Goal: Information Seeking & Learning: Learn about a topic

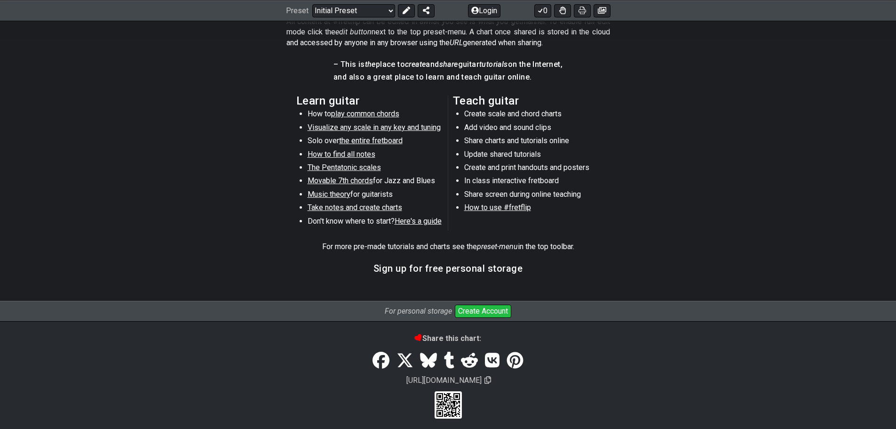
scroll to position [465, 0]
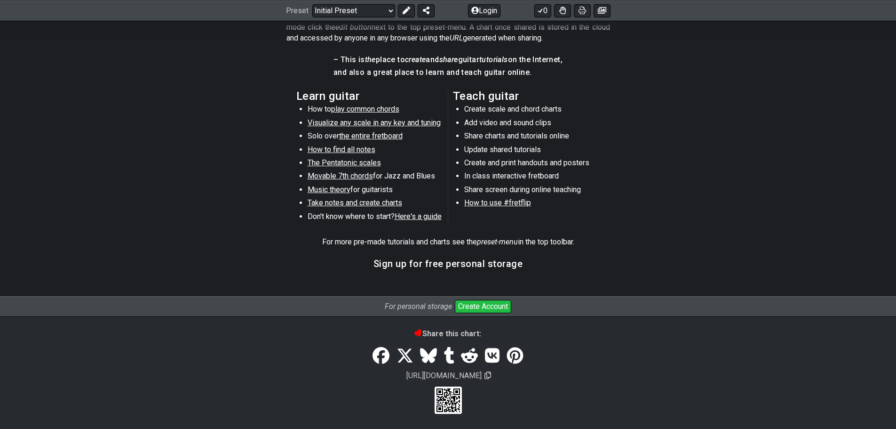
click at [341, 158] on span "The Pentatonic scales" at bounding box center [344, 162] width 73 height 9
select select "/minor-pentatonic"
select select "C"
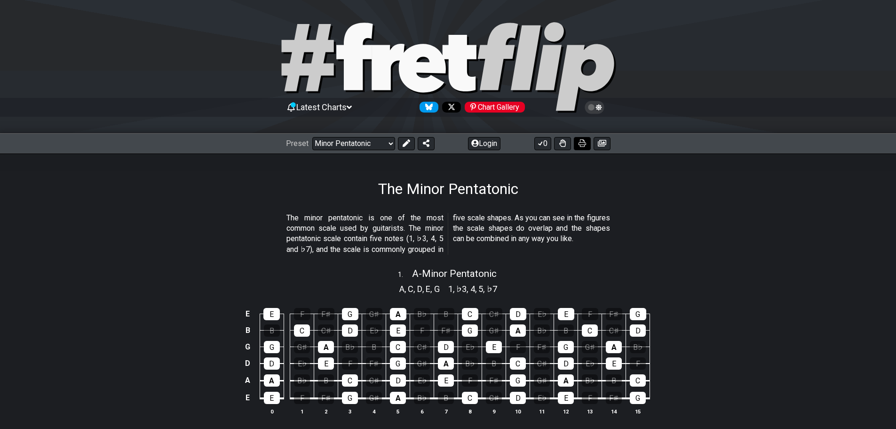
click at [577, 143] on button at bounding box center [582, 143] width 17 height 13
click at [337, 143] on select "Welcome to #fretflip! Initial Preset Custom Preset Minor Pentatonic Major Penta…" at bounding box center [353, 143] width 83 height 13
click at [312, 137] on select "Welcome to #fretflip! Initial Preset Custom Preset Minor Pentatonic Major Penta…" at bounding box center [353, 143] width 83 height 13
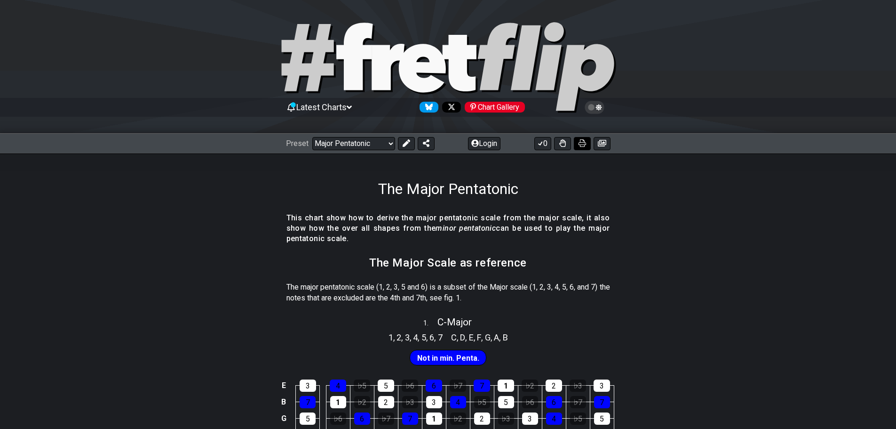
click at [586, 144] on icon at bounding box center [583, 143] width 8 height 8
click at [370, 146] on select "Welcome to #fretflip! Initial Preset Custom Preset Minor Pentatonic Major Penta…" at bounding box center [353, 143] width 83 height 13
click at [312, 137] on select "Welcome to #fretflip! Initial Preset Custom Preset Minor Pentatonic Major Penta…" at bounding box center [353, 143] width 83 height 13
select select "/guitar-scales-generator"
select select "A"
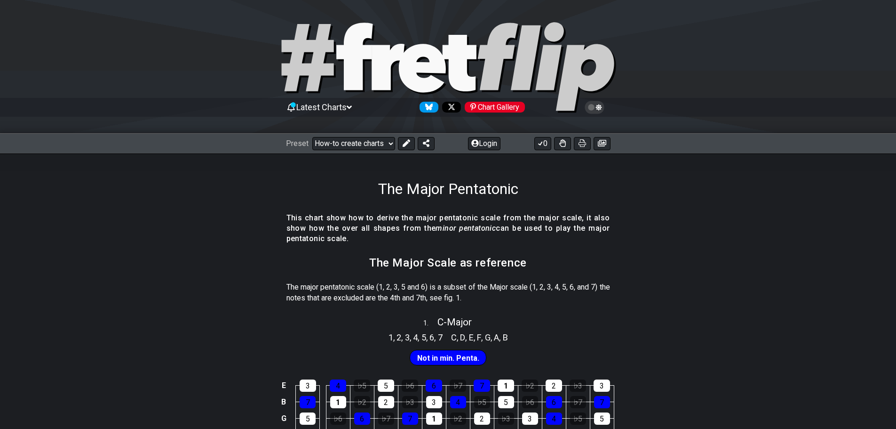
select select "A"
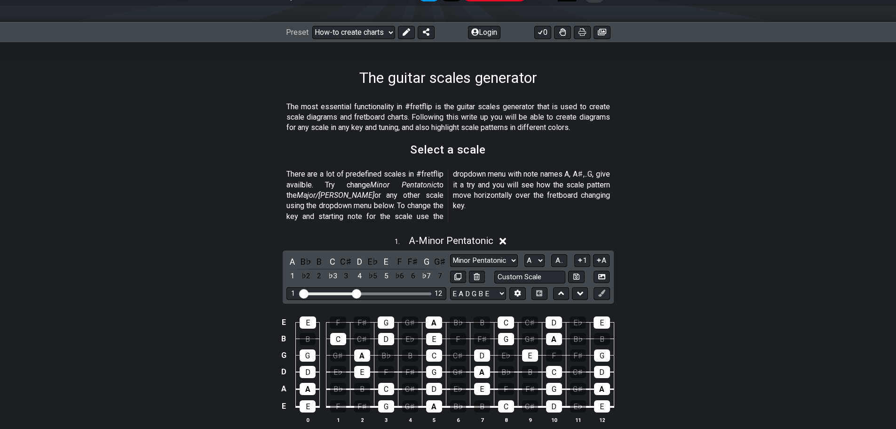
scroll to position [94, 0]
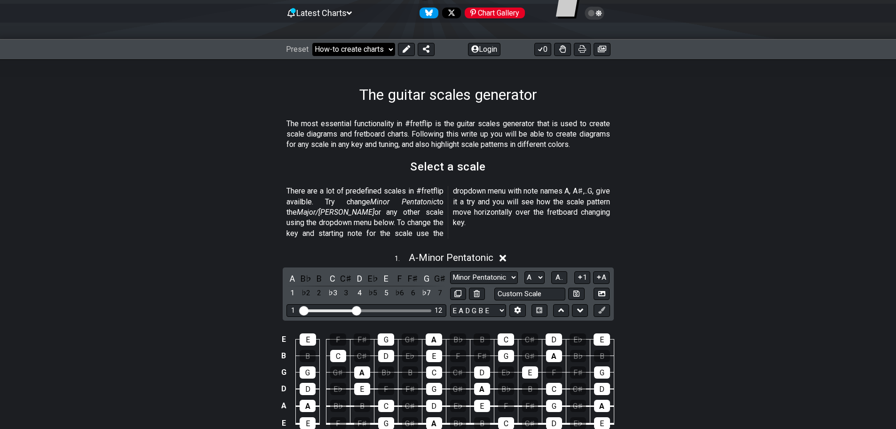
click at [351, 54] on select "Welcome to #fretflip! Initial Preset Custom Preset Minor Pentatonic Major Penta…" at bounding box center [353, 49] width 83 height 13
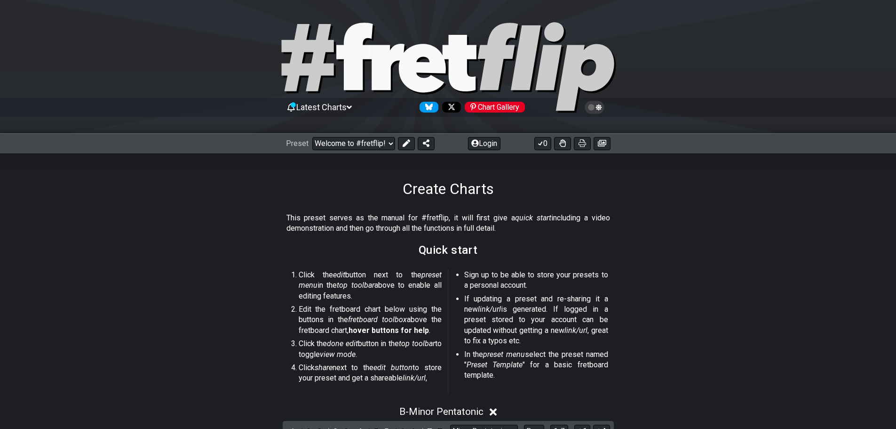
drag, startPoint x: 607, startPoint y: 334, endPoint x: 658, endPoint y: 90, distance: 249.4
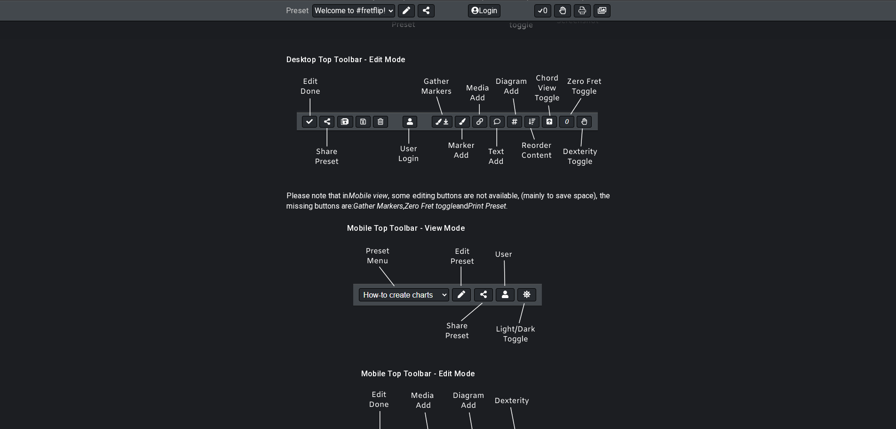
scroll to position [1317, 0]
